Goal: Information Seeking & Learning: Learn about a topic

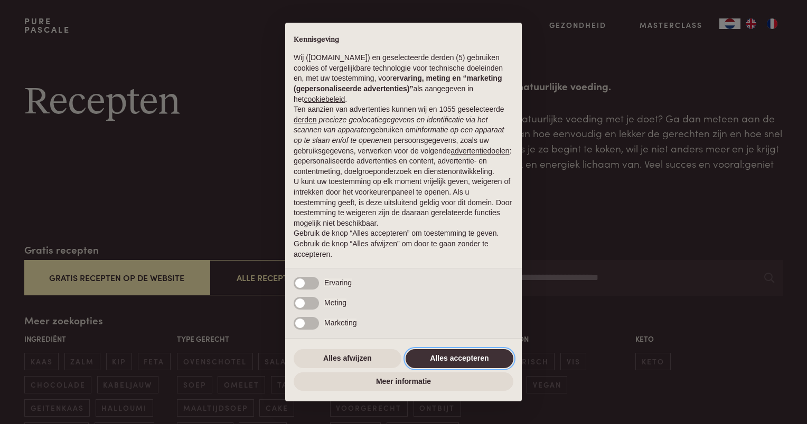
click at [475, 351] on button "Alles accepteren" at bounding box center [459, 358] width 108 height 19
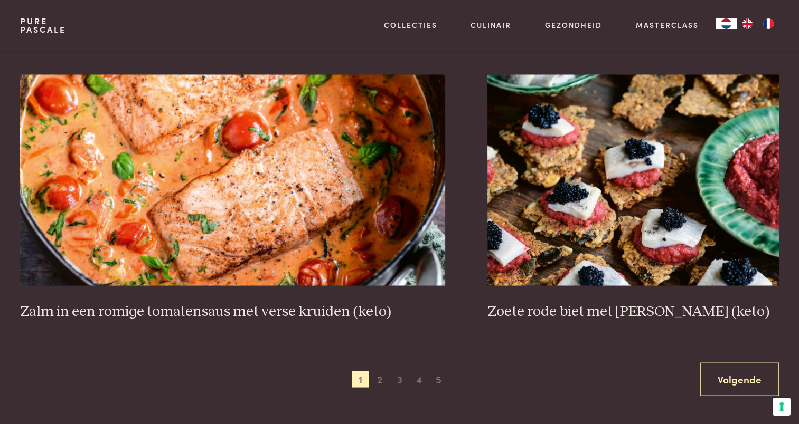
scroll to position [1901, 0]
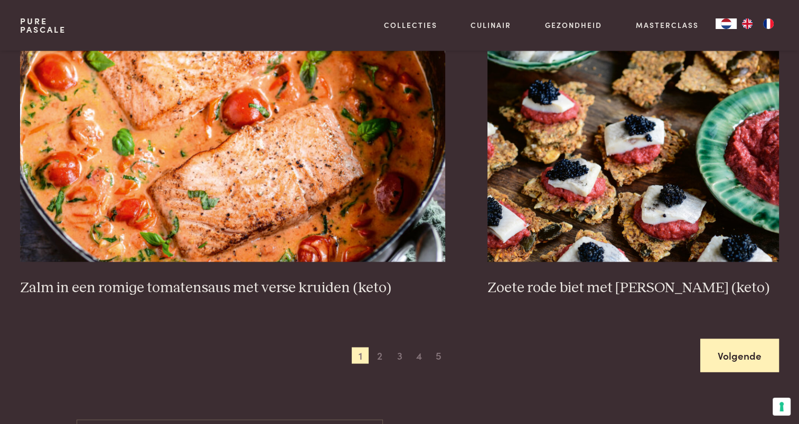
click at [711, 346] on link "Volgende" at bounding box center [739, 355] width 79 height 33
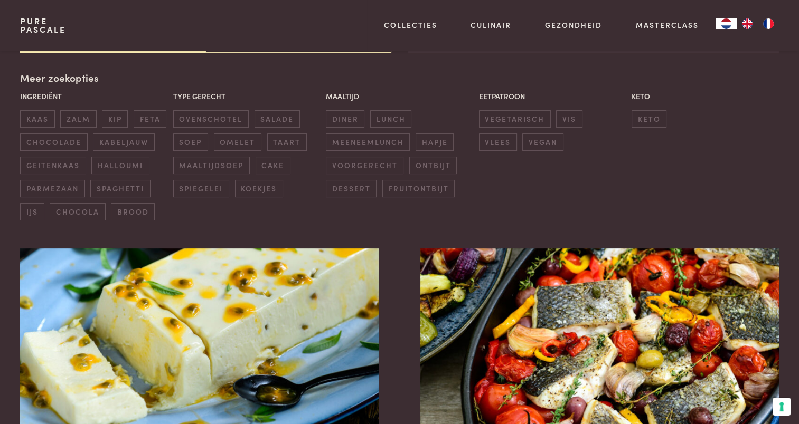
scroll to position [242, 0]
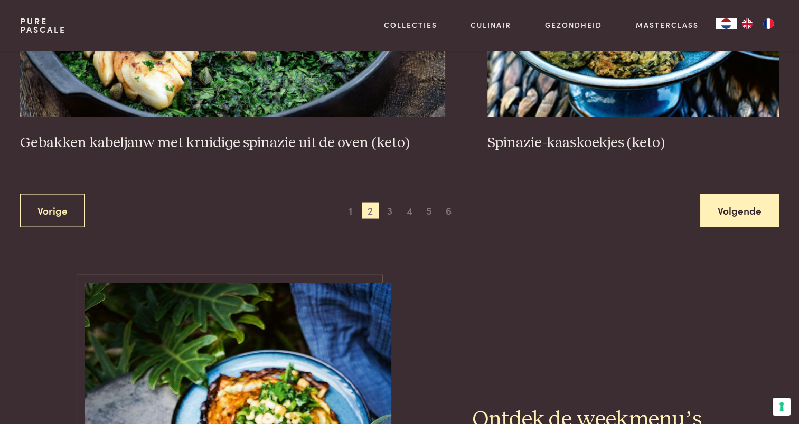
click at [737, 194] on link "Volgende" at bounding box center [739, 210] width 79 height 33
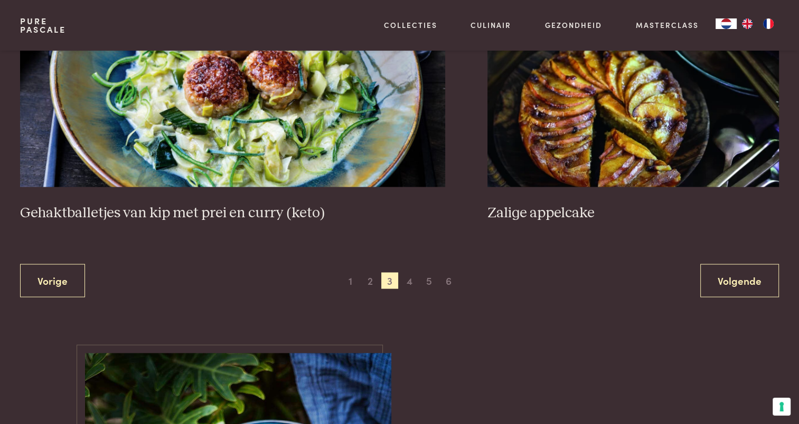
scroll to position [1991, 0]
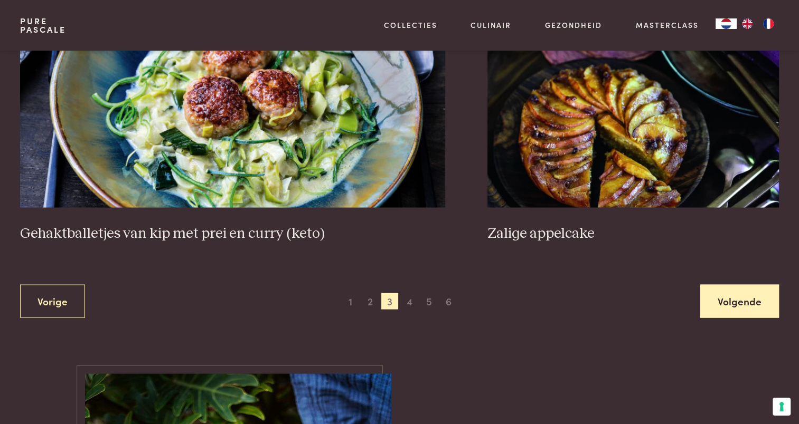
click at [730, 302] on link "Volgende" at bounding box center [739, 301] width 79 height 33
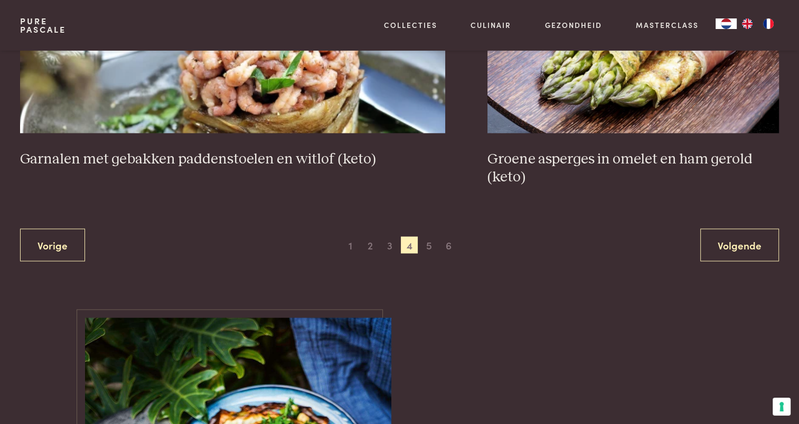
scroll to position [2059, 0]
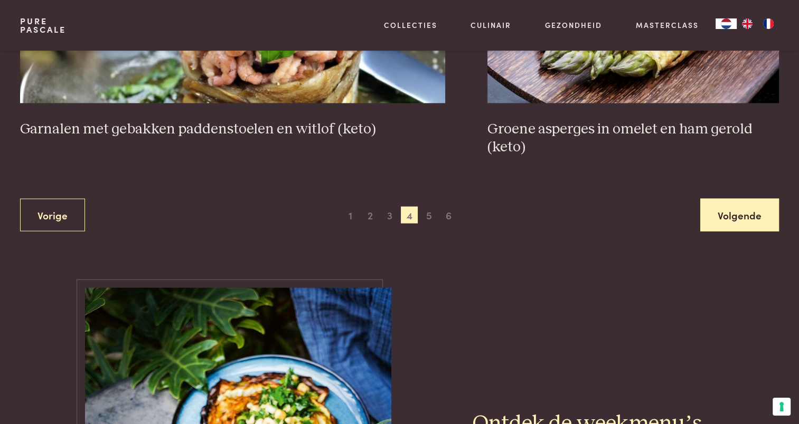
click at [753, 214] on link "Volgende" at bounding box center [739, 215] width 79 height 33
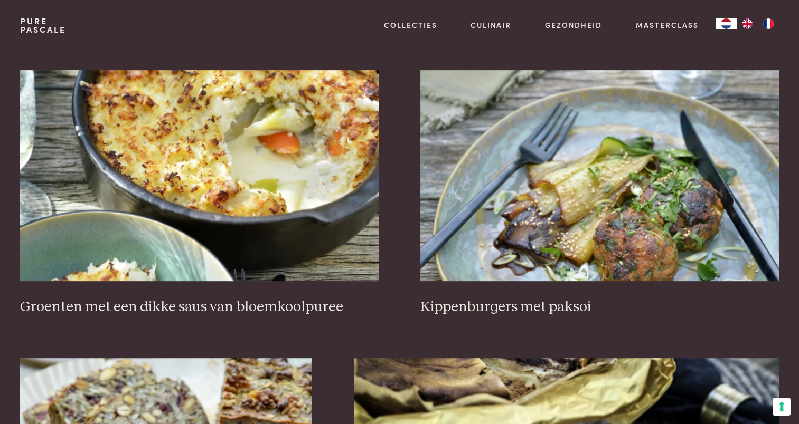
scroll to position [426, 0]
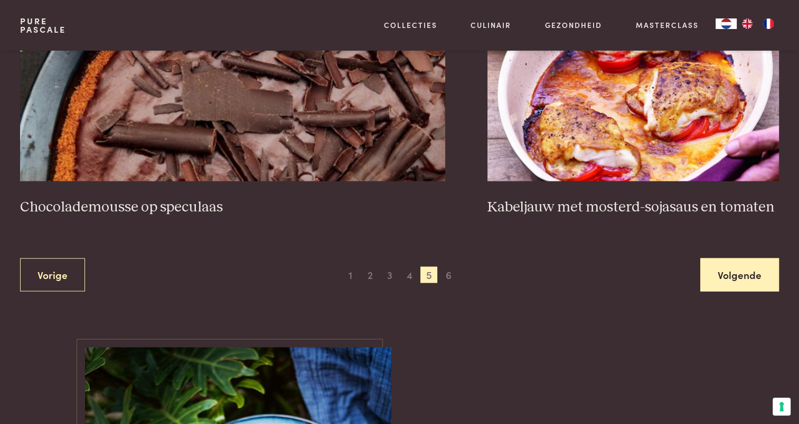
click at [744, 266] on link "Volgende" at bounding box center [739, 274] width 79 height 33
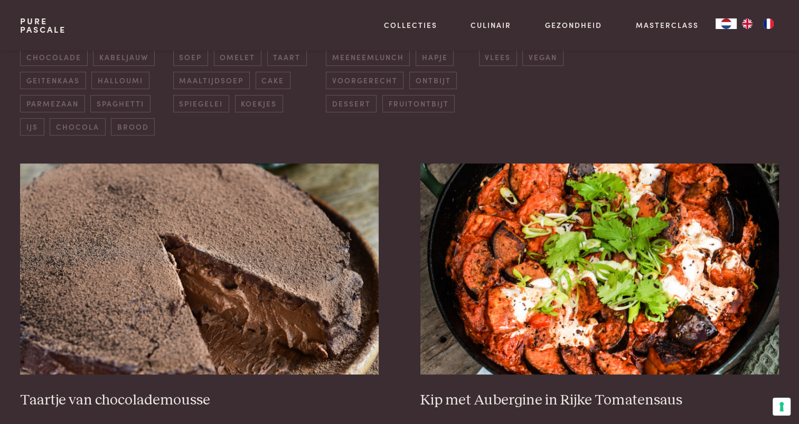
scroll to position [332, 0]
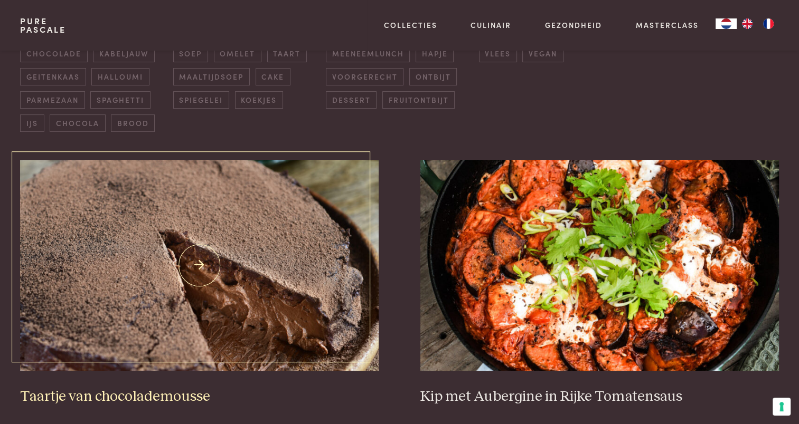
click at [245, 273] on img at bounding box center [199, 265] width 358 height 211
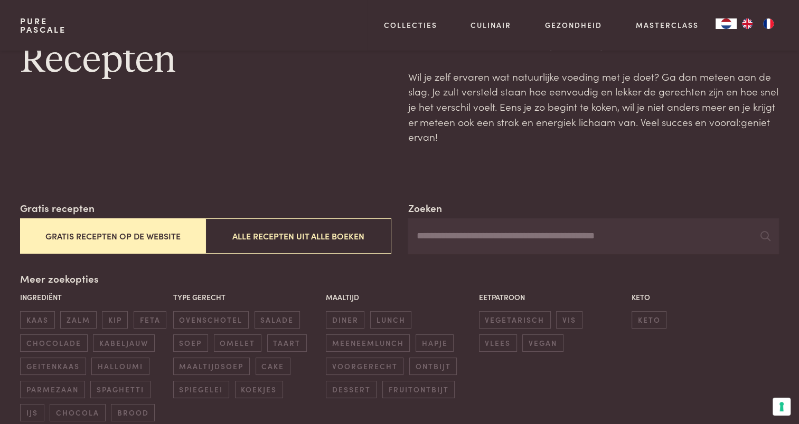
scroll to position [0, 0]
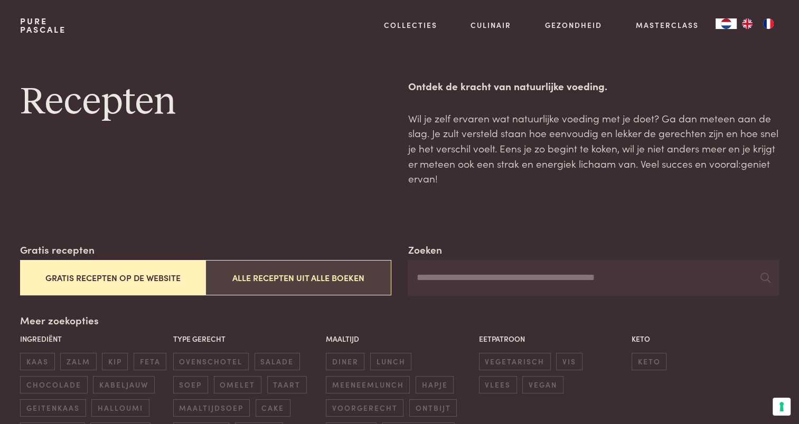
click at [338, 291] on button "Alle recepten uit alle boeken" at bounding box center [297, 277] width 185 height 35
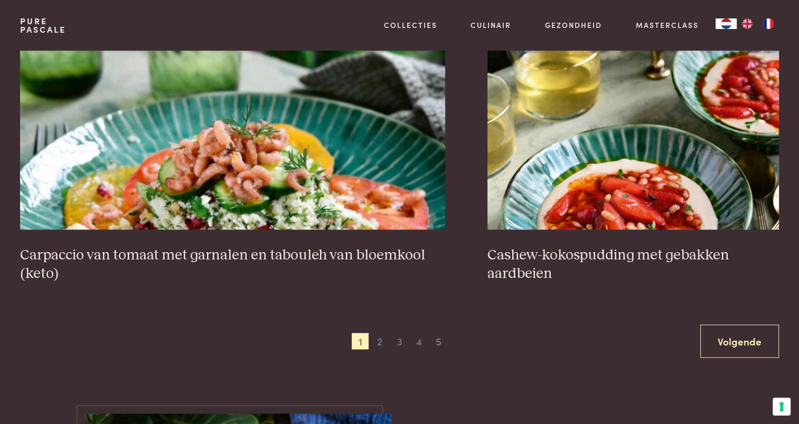
scroll to position [1977, 0]
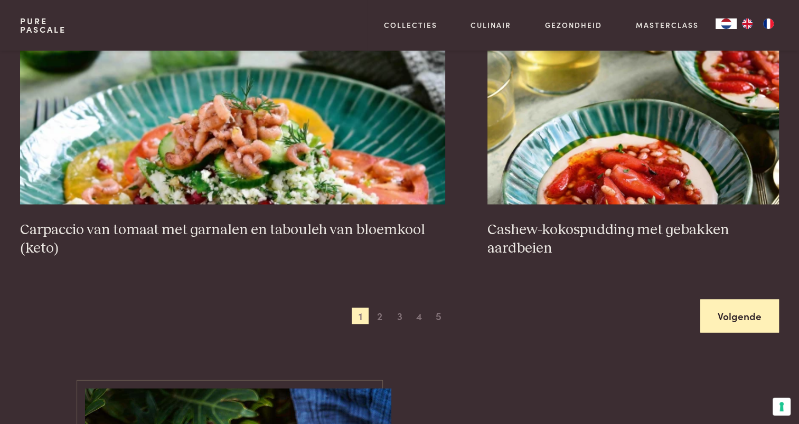
click at [727, 302] on link "Volgende" at bounding box center [739, 315] width 79 height 33
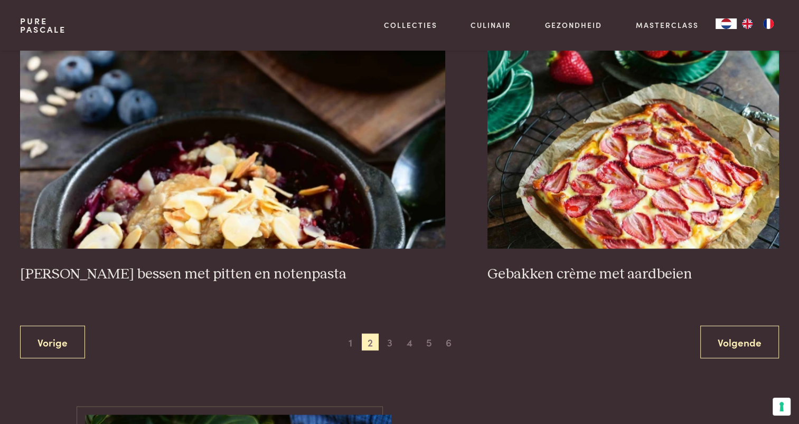
scroll to position [1947, 0]
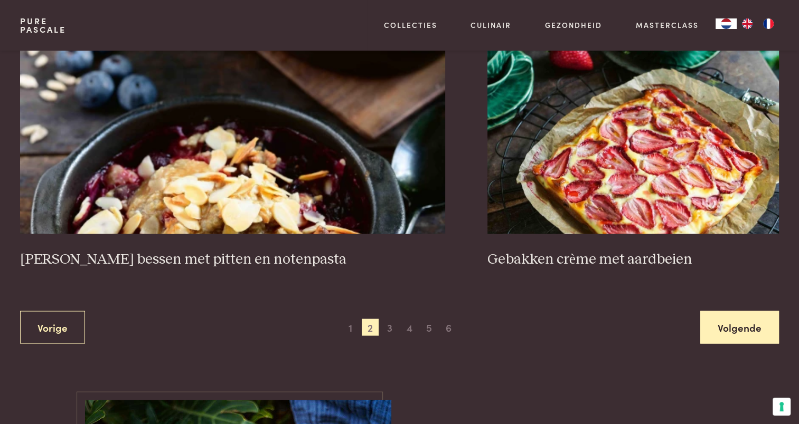
click at [741, 311] on link "Volgende" at bounding box center [739, 327] width 79 height 33
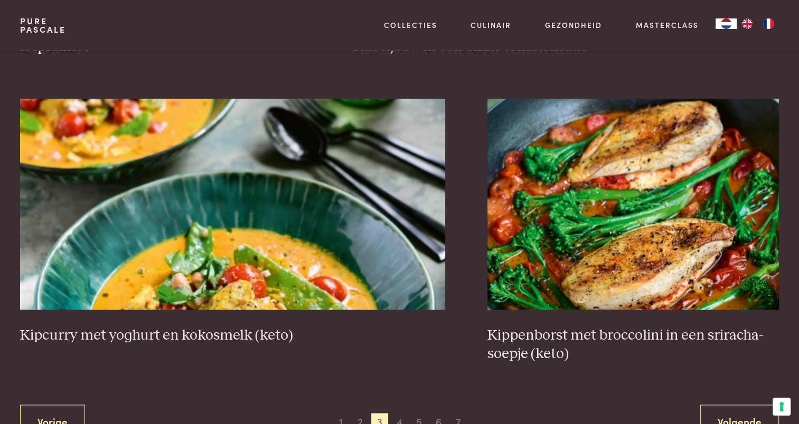
scroll to position [1882, 0]
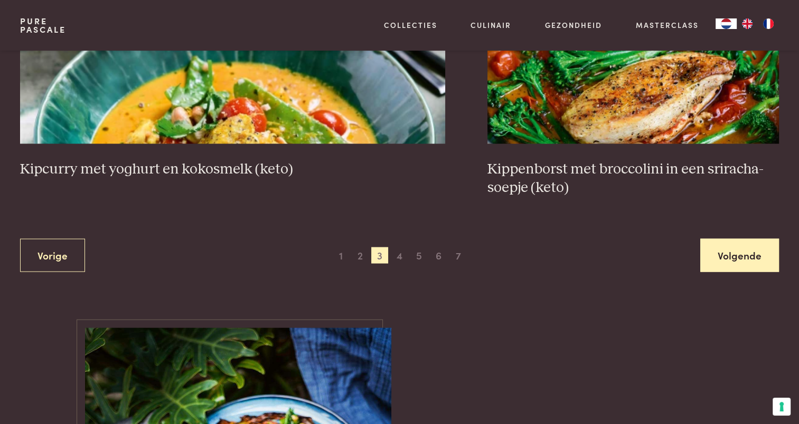
click at [754, 262] on link "Volgende" at bounding box center [739, 255] width 79 height 33
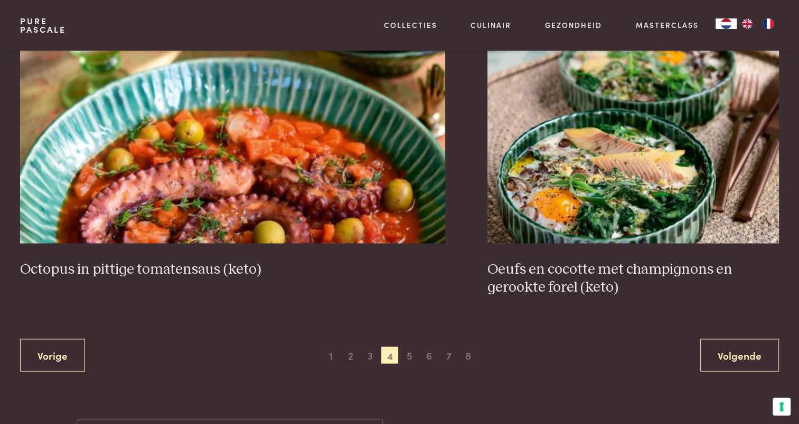
scroll to position [1929, 0]
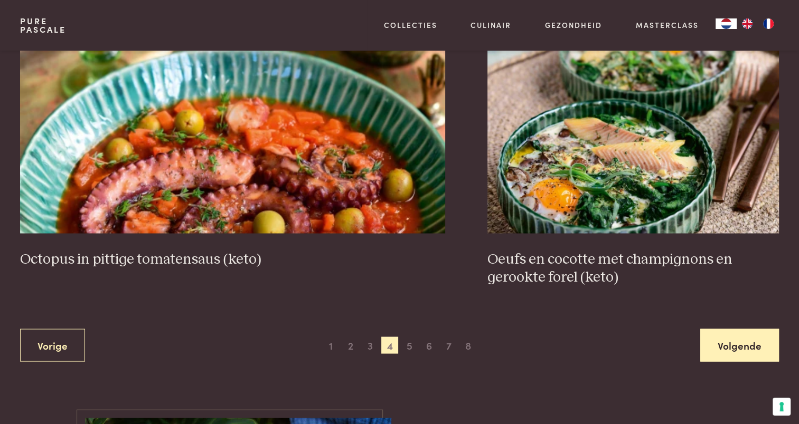
click at [739, 338] on link "Volgende" at bounding box center [739, 345] width 79 height 33
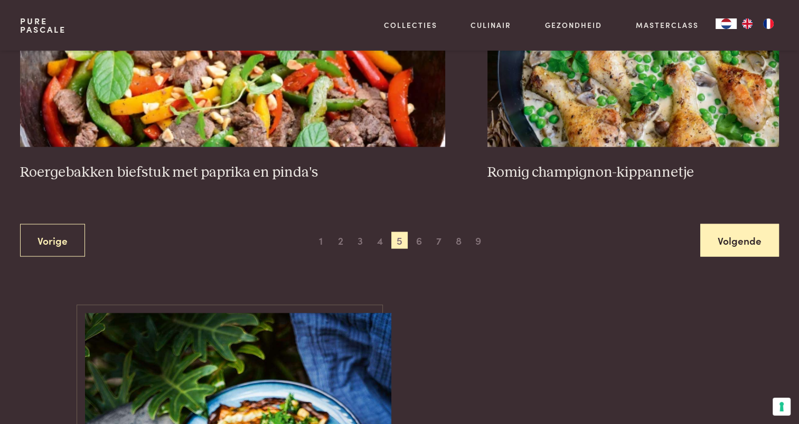
click at [751, 241] on link "Volgende" at bounding box center [739, 240] width 79 height 33
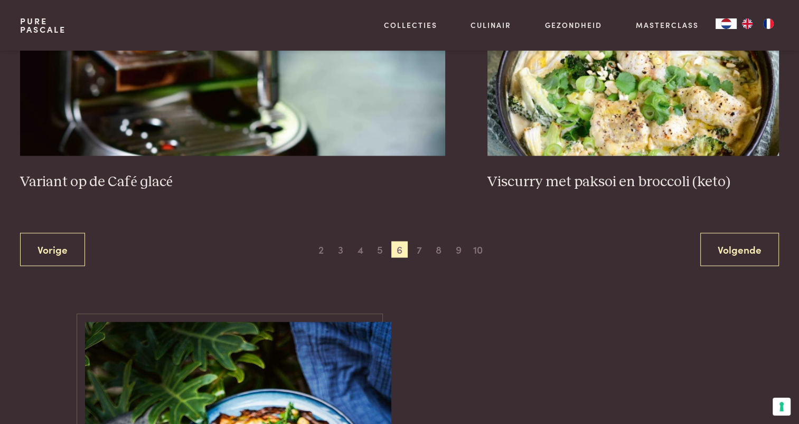
scroll to position [2011, 0]
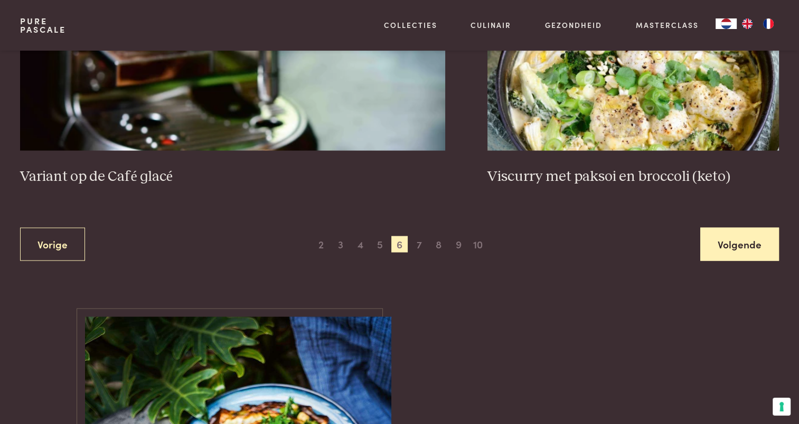
click at [752, 238] on link "Volgende" at bounding box center [739, 244] width 79 height 33
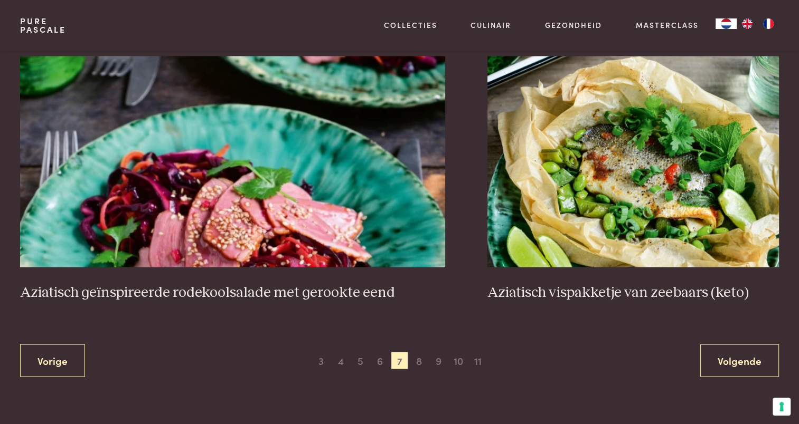
scroll to position [1887, 0]
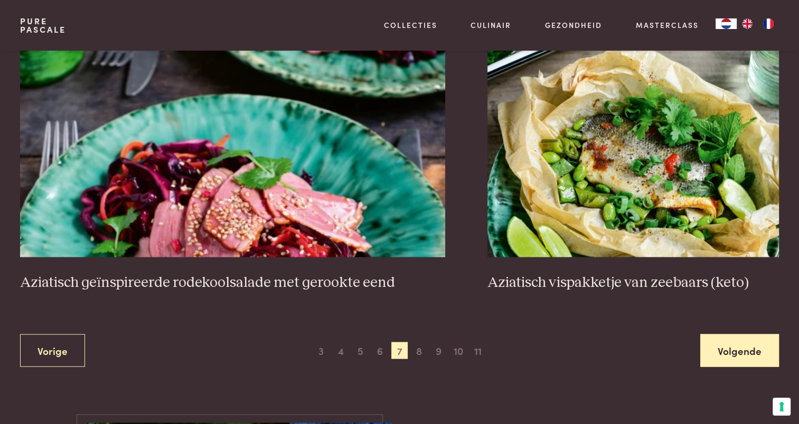
click at [738, 344] on link "Volgende" at bounding box center [739, 350] width 79 height 33
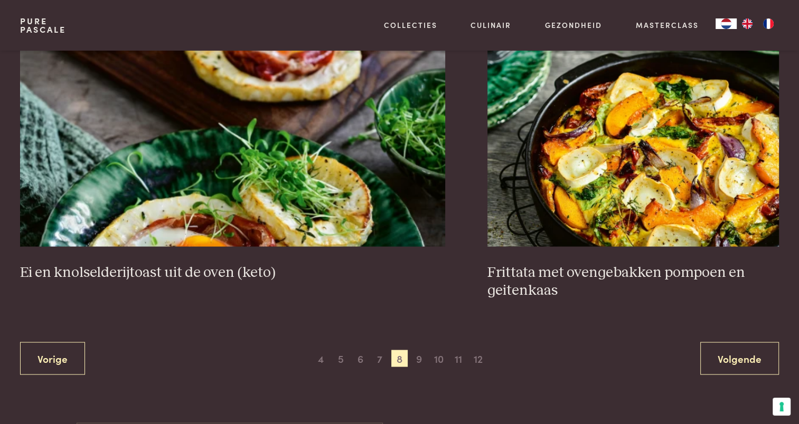
scroll to position [1926, 0]
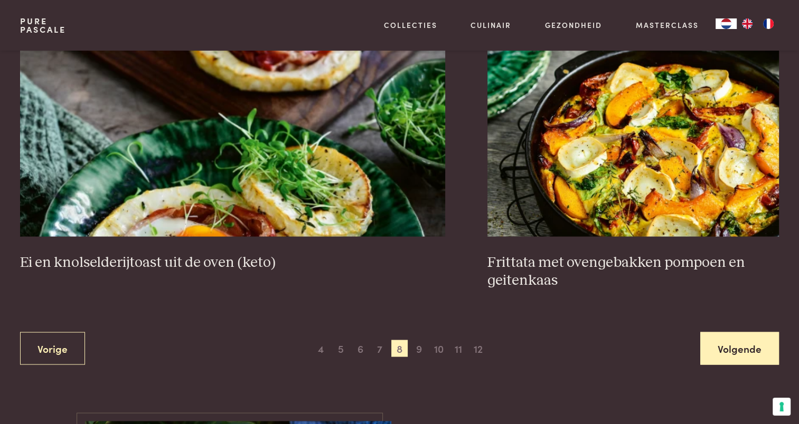
click at [738, 342] on link "Volgende" at bounding box center [739, 348] width 79 height 33
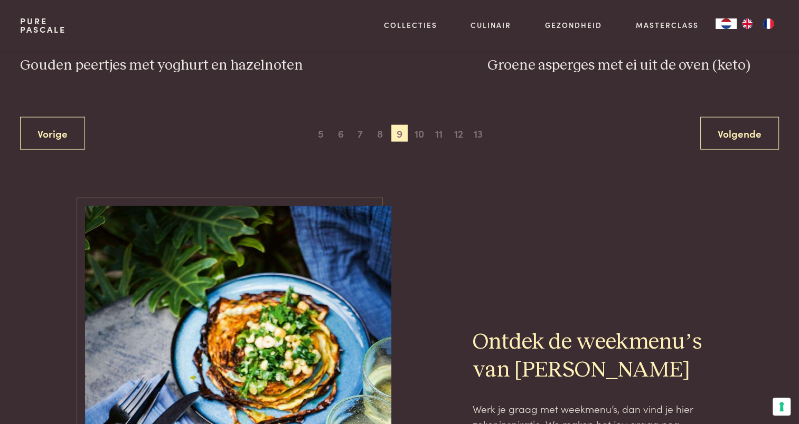
scroll to position [2161, 0]
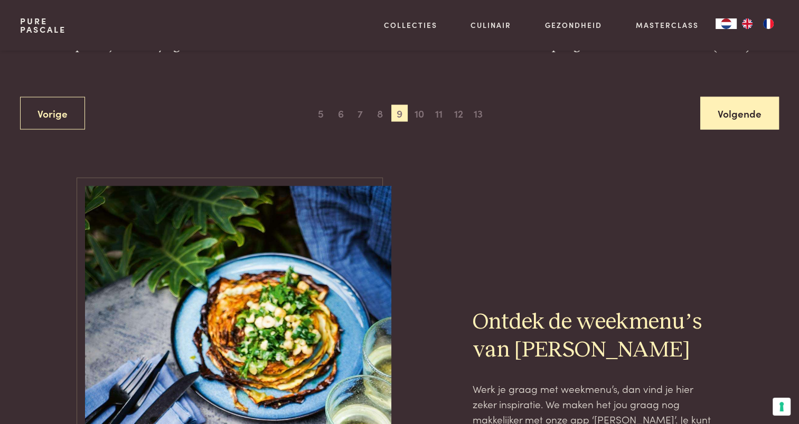
click at [732, 108] on link "Volgende" at bounding box center [739, 113] width 79 height 33
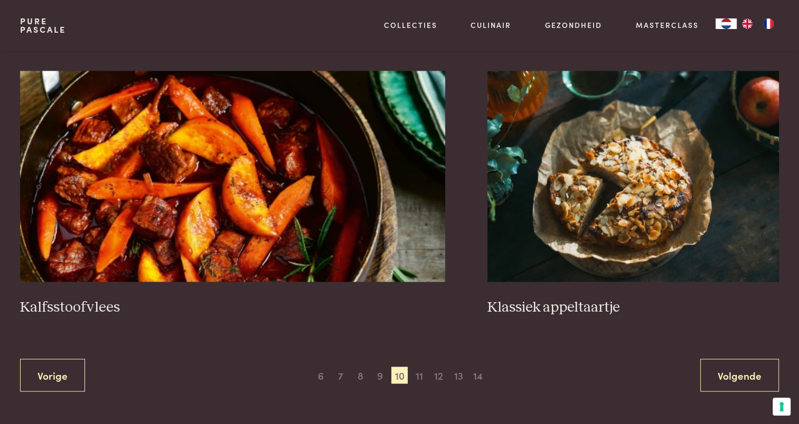
scroll to position [1877, 0]
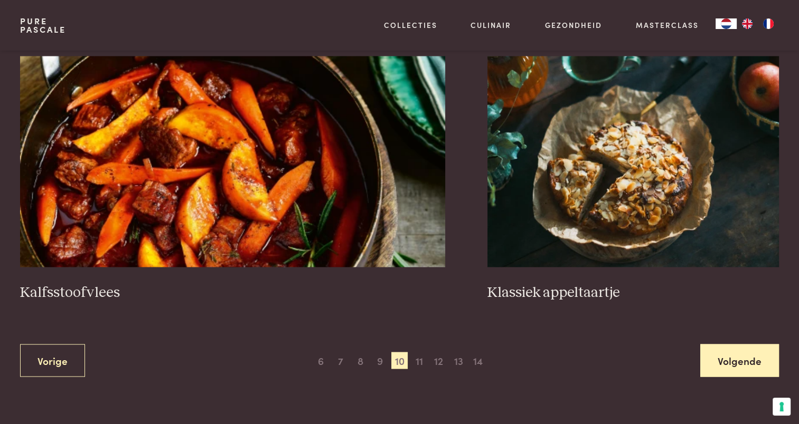
click at [738, 344] on link "Volgende" at bounding box center [739, 360] width 79 height 33
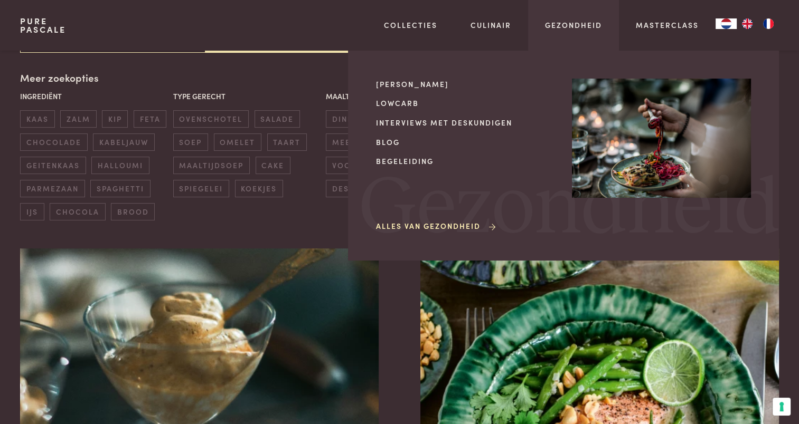
scroll to position [242, 0]
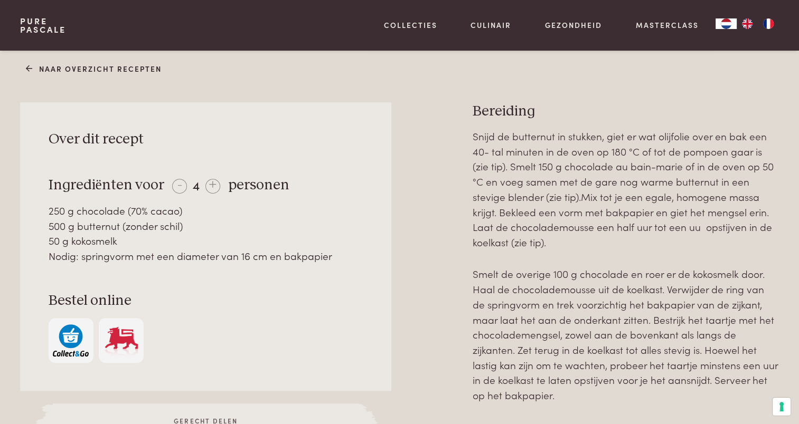
scroll to position [403, 0]
